Goal: Obtain resource: Obtain resource

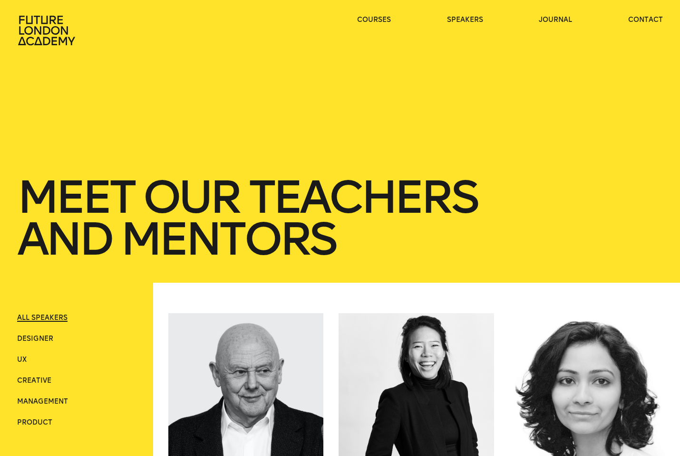
click at [38, 23] on icon at bounding box center [47, 30] width 61 height 30
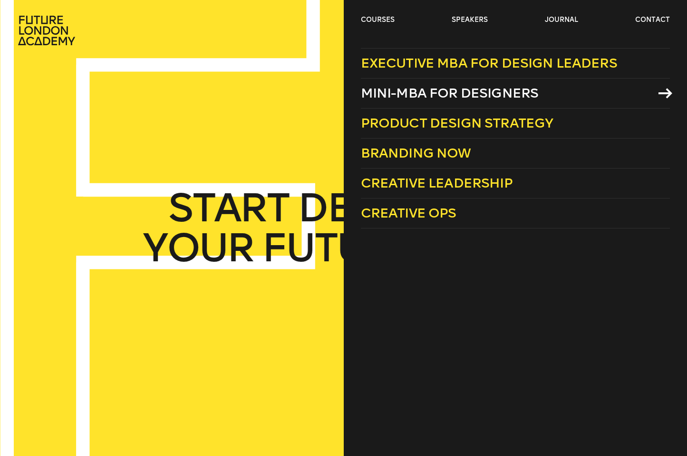
click at [507, 87] on span "Mini-MBA for Designers" at bounding box center [450, 93] width 178 height 16
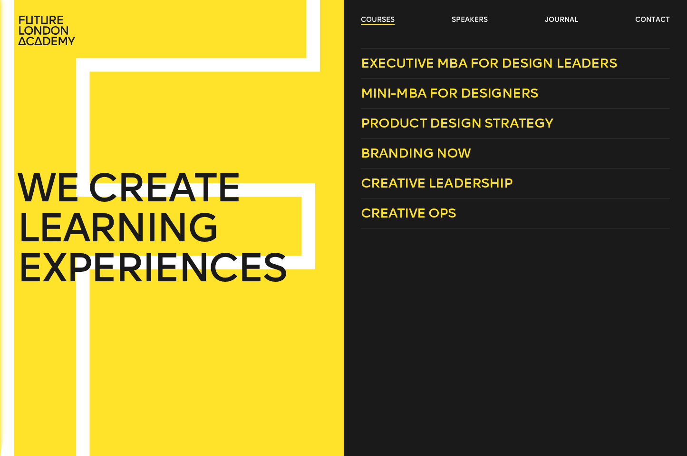
click at [369, 21] on link "courses" at bounding box center [378, 20] width 34 height 10
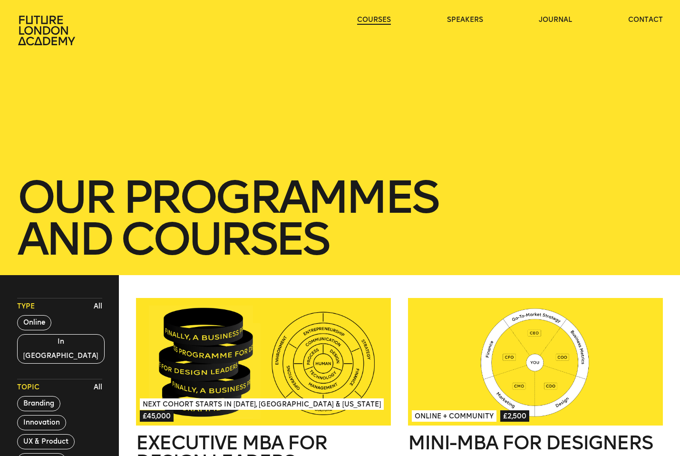
click at [369, 22] on link "courses" at bounding box center [374, 20] width 34 height 10
click at [380, 20] on link "courses" at bounding box center [374, 20] width 34 height 10
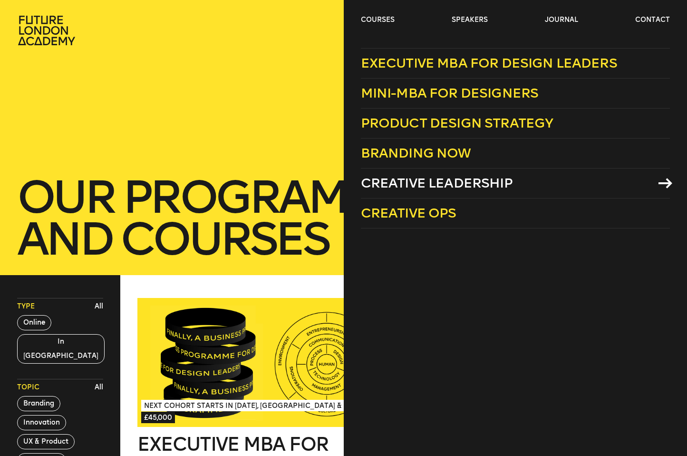
click at [493, 182] on span "Creative Leadership" at bounding box center [437, 183] width 152 height 16
click at [377, 19] on link "courses" at bounding box center [378, 20] width 34 height 10
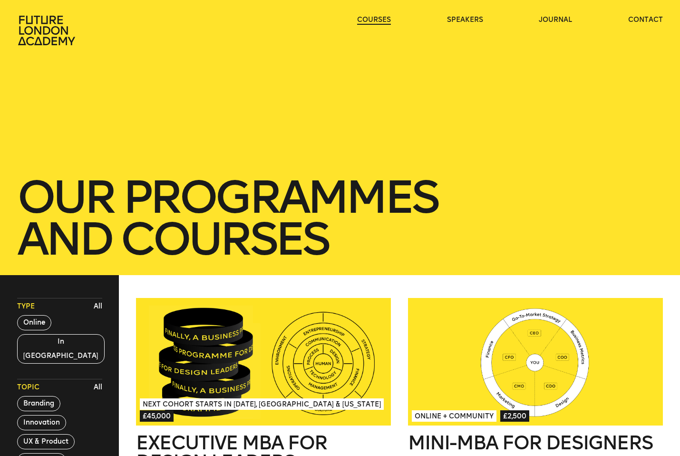
click at [379, 16] on link "courses" at bounding box center [374, 20] width 34 height 10
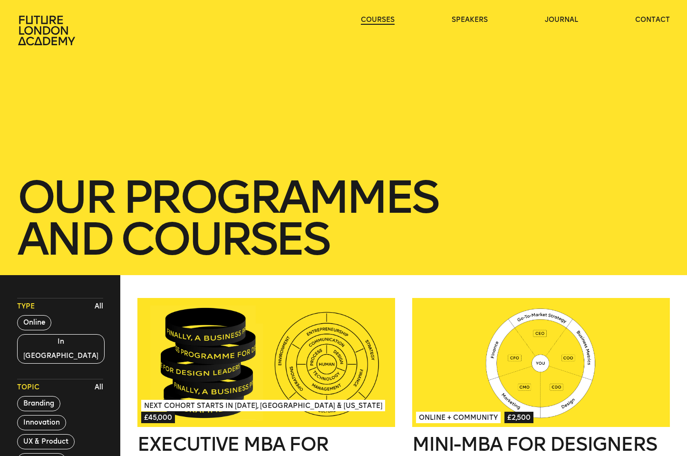
click at [373, 24] on link "courses" at bounding box center [378, 20] width 34 height 10
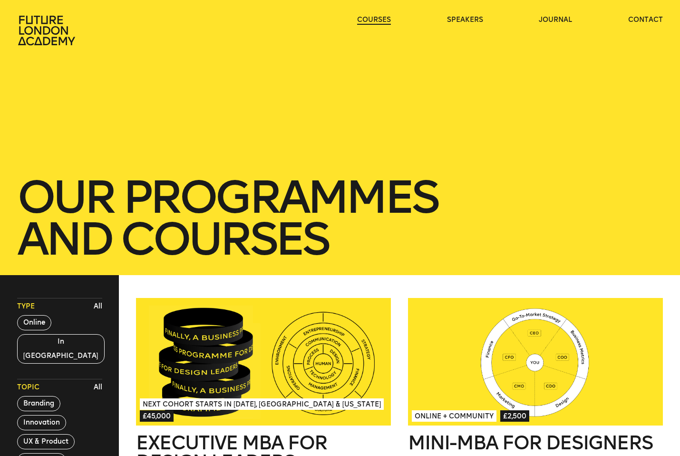
click at [373, 24] on link "courses" at bounding box center [374, 20] width 34 height 10
click at [376, 20] on link "courses" at bounding box center [374, 20] width 34 height 10
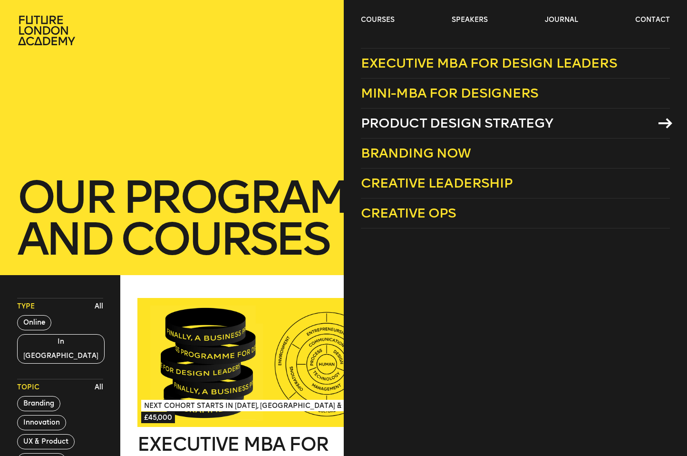
click at [449, 122] on span "Product Design Strategy" at bounding box center [457, 123] width 193 height 16
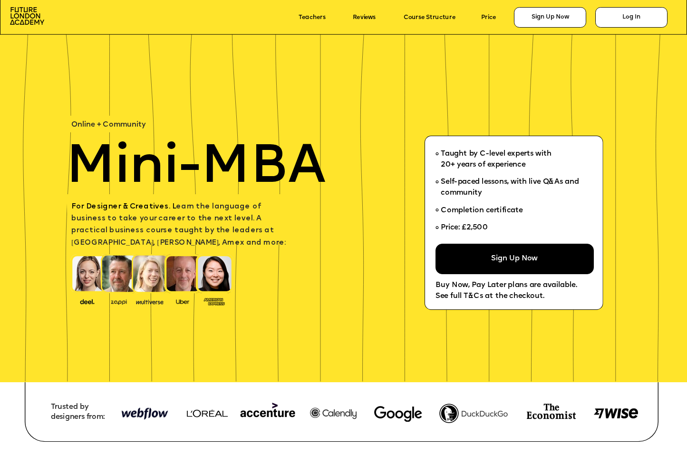
scroll to position [144, 0]
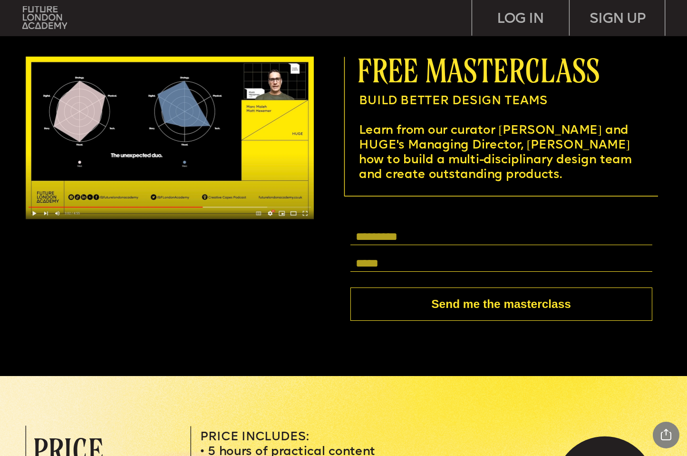
scroll to position [2583, 0]
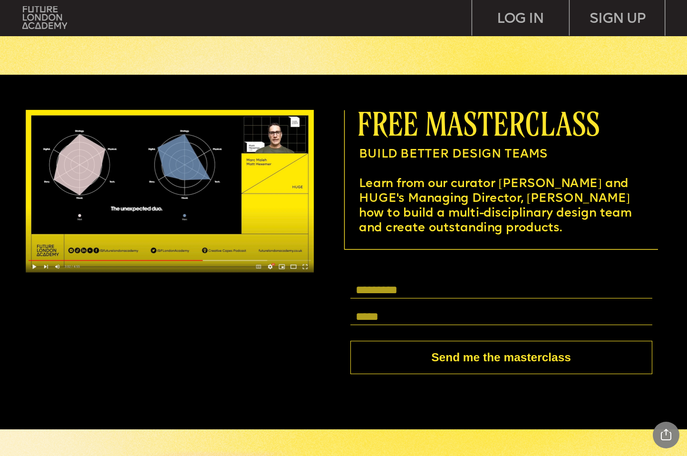
click at [409, 287] on input "text" at bounding box center [502, 289] width 302 height 17
type input "**********"
click at [422, 316] on input "text" at bounding box center [502, 316] width 302 height 17
type input "**********"
click at [521, 355] on button "Send me the masterclass" at bounding box center [502, 358] width 302 height 34
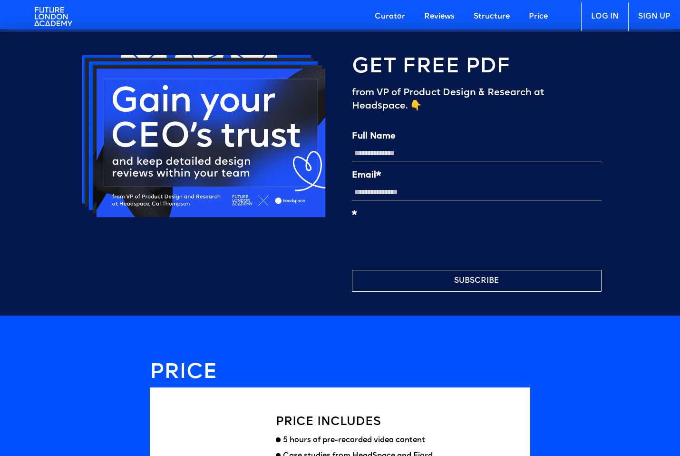
scroll to position [2360, 0]
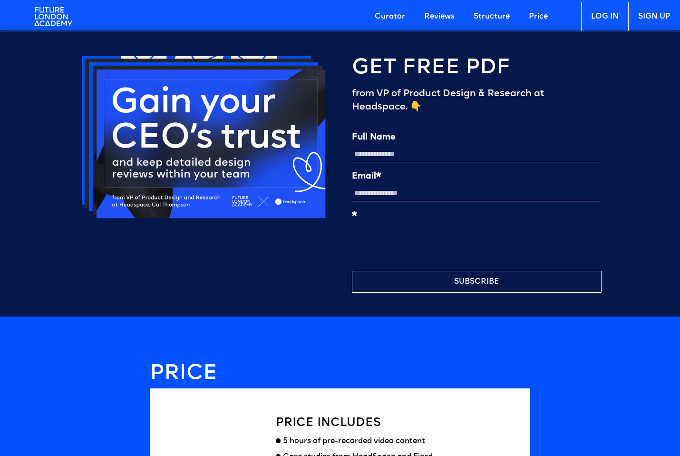
click at [395, 152] on input "Full Name" at bounding box center [477, 154] width 250 height 16
type input "**********"
click at [406, 194] on input "Email*" at bounding box center [477, 193] width 250 height 16
type input "**********"
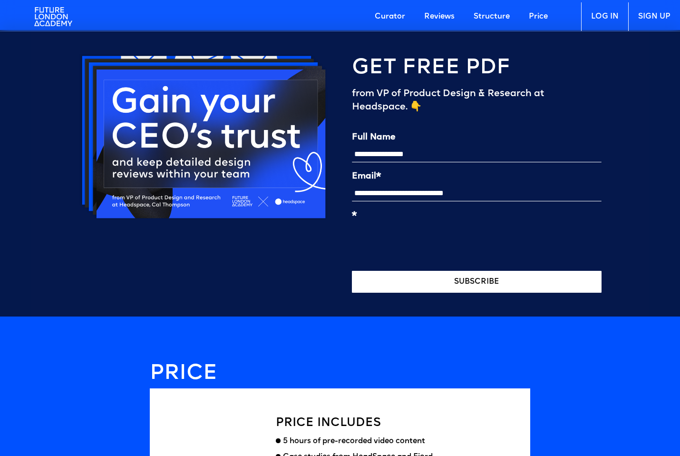
click at [479, 285] on button "SUBSCRIBE" at bounding box center [477, 282] width 250 height 22
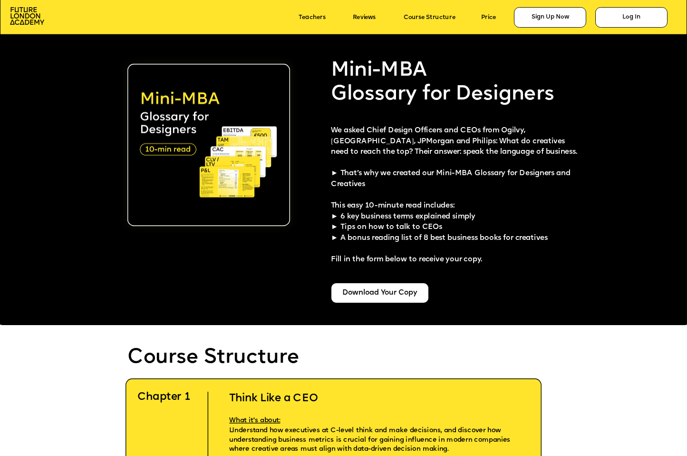
scroll to position [1760, 0]
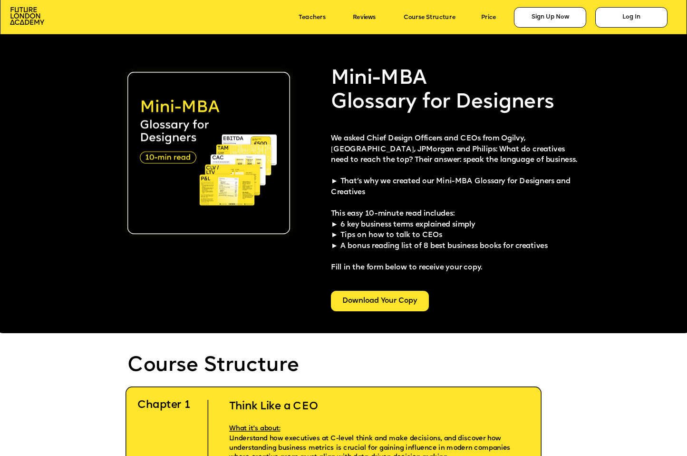
click at [380, 299] on div "Download Your Copy" at bounding box center [380, 301] width 98 height 20
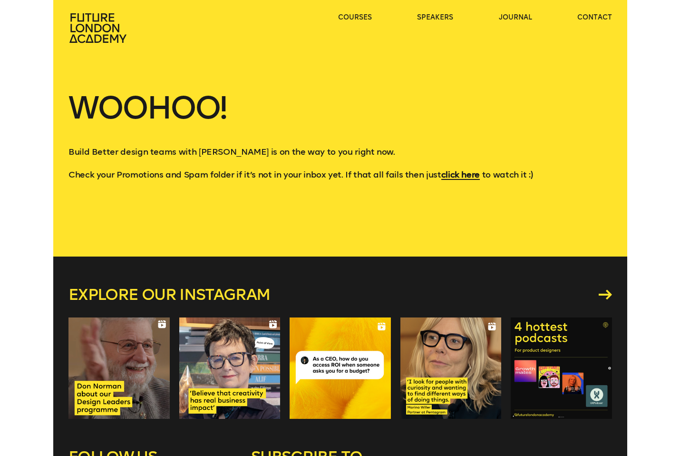
scroll to position [2, 0]
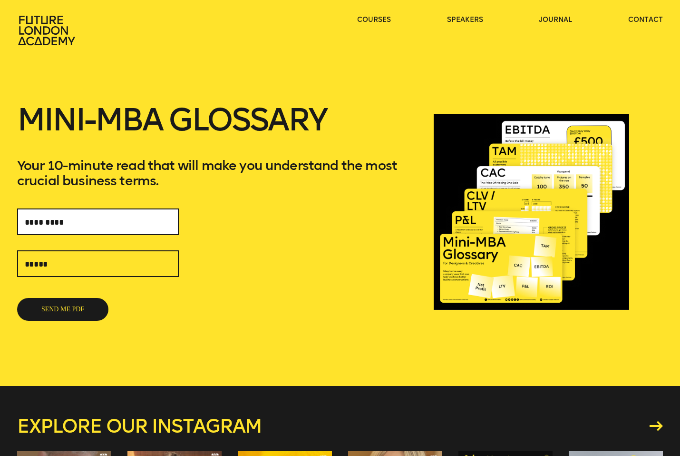
click at [107, 222] on input "text" at bounding box center [98, 221] width 162 height 27
type input "**********"
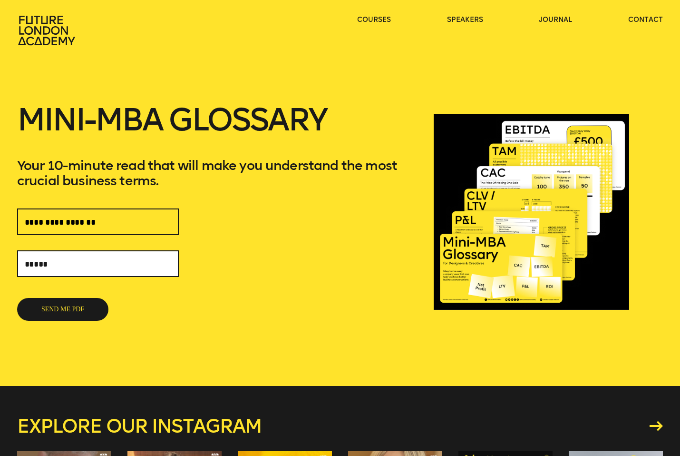
click at [93, 264] on input "text" at bounding box center [98, 263] width 162 height 27
type input "**********"
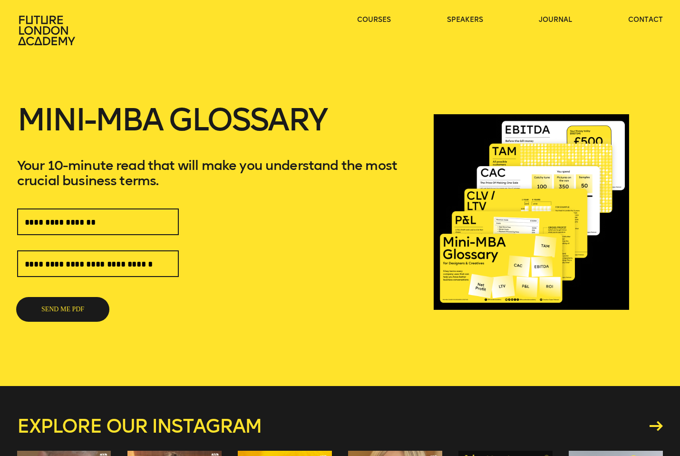
click at [52, 311] on button "SEND ME PDF" at bounding box center [62, 309] width 91 height 23
